Goal: Find specific page/section: Find specific page/section

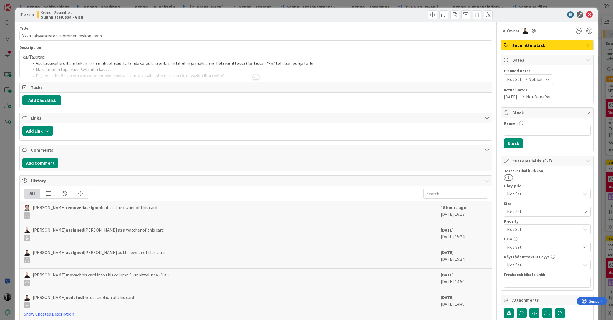
click at [256, 78] on div at bounding box center [256, 77] width 6 height 4
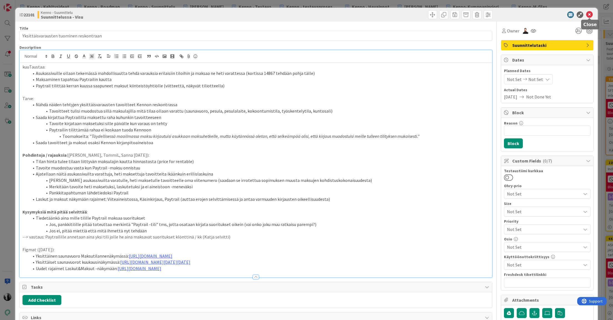
click at [590, 14] on icon at bounding box center [589, 14] width 7 height 7
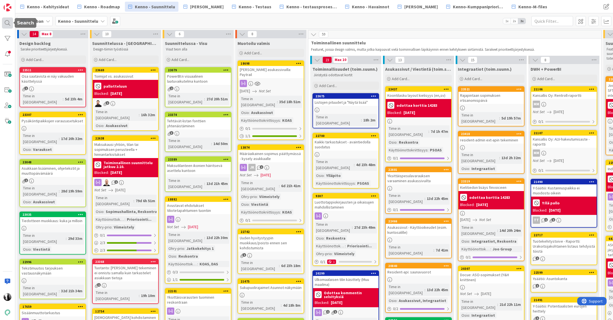
click at [8, 24] on div at bounding box center [7, 22] width 11 height 11
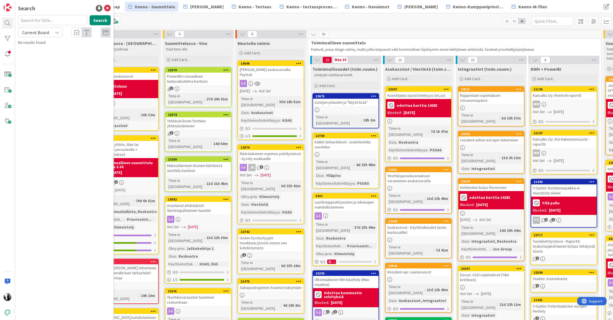
click at [49, 21] on input "text" at bounding box center [52, 20] width 69 height 10
type input "22638"
click at [40, 33] on span "Current Board" at bounding box center [35, 33] width 27 height 6
click at [40, 54] on span "All Boards" at bounding box center [50, 55] width 58 height 8
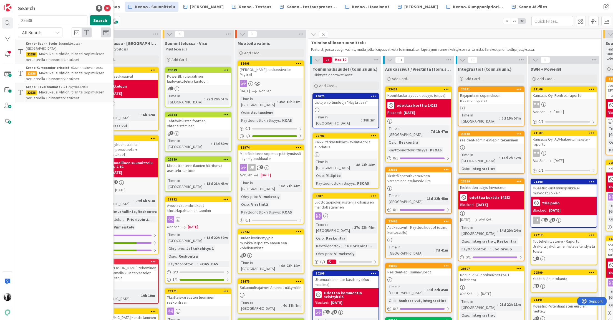
click at [77, 51] on span "Maksukausi yhtiön, tilan tai sopimuksen perusteella + hinnantarkistukset" at bounding box center [65, 56] width 79 height 11
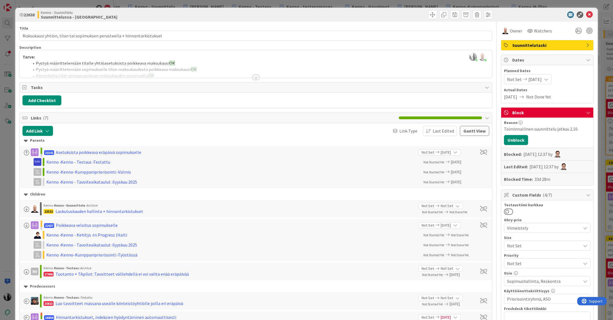
drag, startPoint x: 559, startPoint y: 14, endPoint x: 573, endPoint y: 14, distance: 13.9
click at [559, 14] on div at bounding box center [544, 14] width 98 height 7
click at [589, 14] on icon at bounding box center [589, 14] width 7 height 7
